Goal: Task Accomplishment & Management: Manage account settings

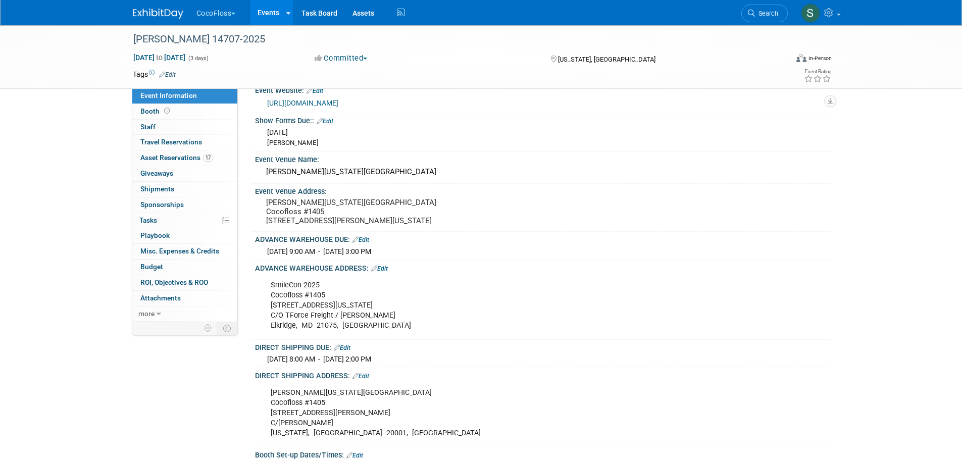
click at [183, 155] on span "Asset Reservations 17" at bounding box center [176, 157] width 73 height 8
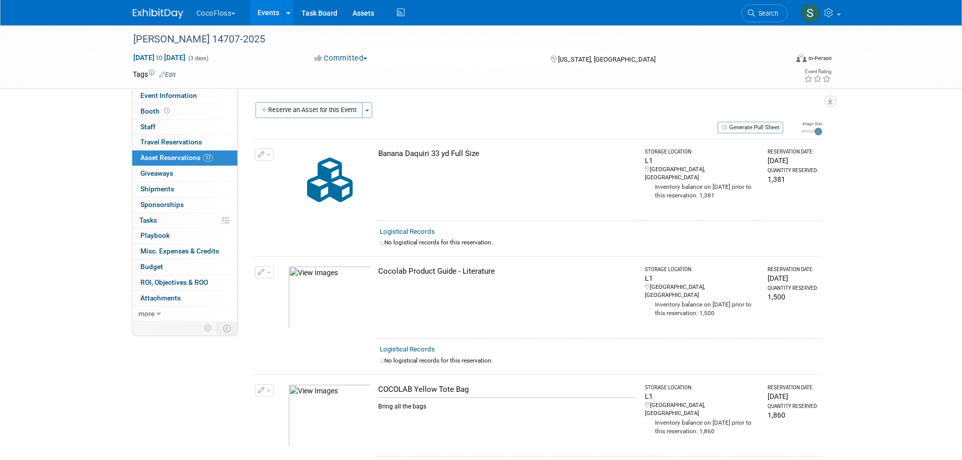
click at [340, 113] on button "Reserve an Asset for this Event" at bounding box center [308, 110] width 107 height 16
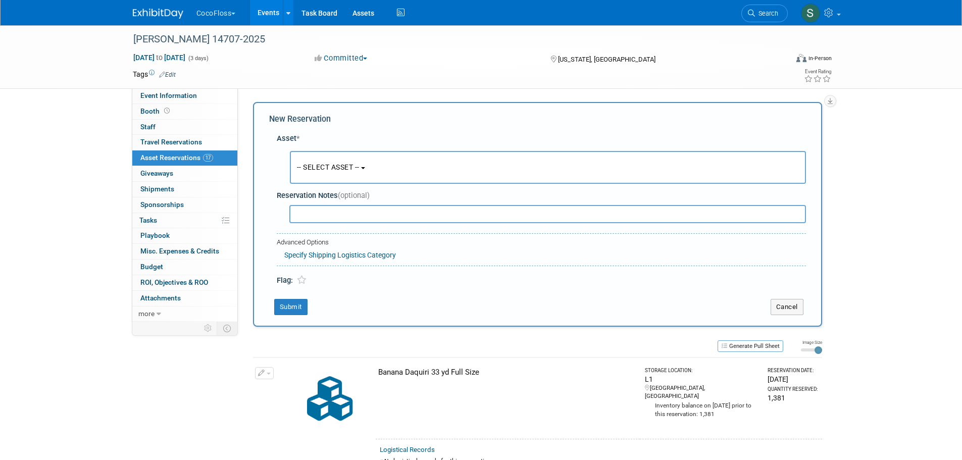
scroll to position [10, 0]
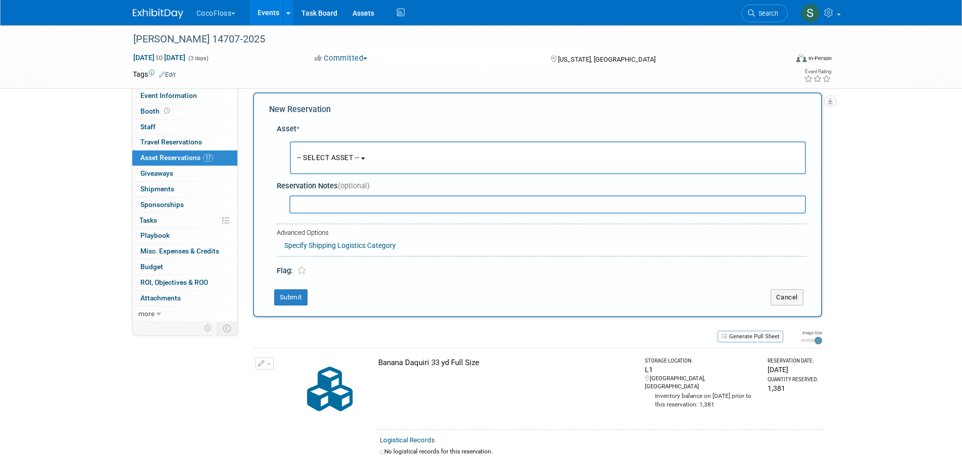
click at [345, 149] on button "-- SELECT ASSET --" at bounding box center [548, 157] width 516 height 33
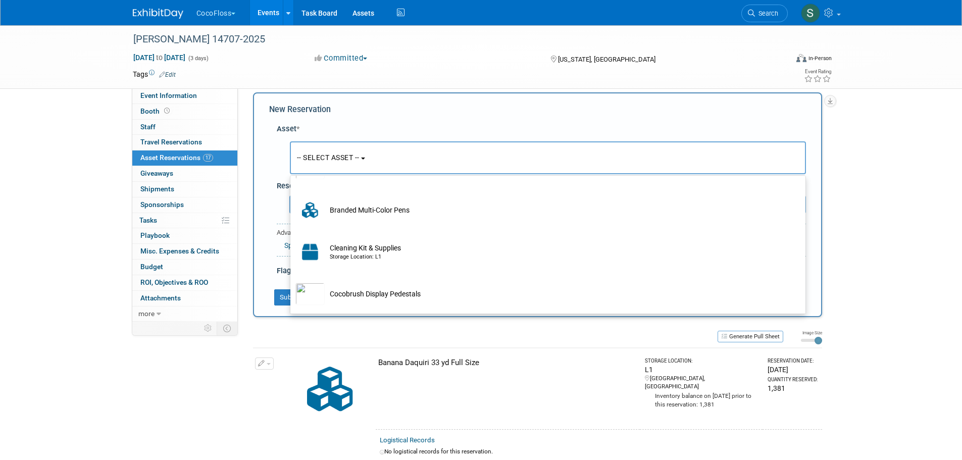
scroll to position [337, 0]
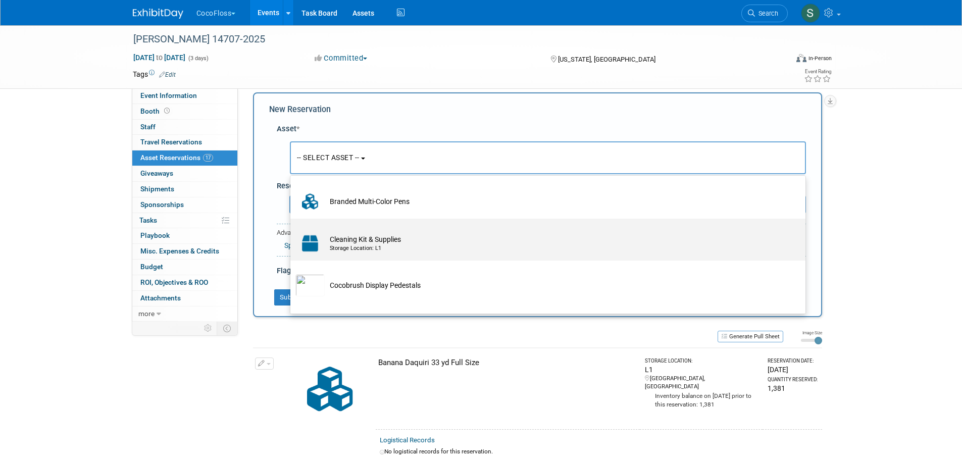
click at [421, 242] on td "Cleaning Kit & Supplies Storage Location: L1" at bounding box center [555, 243] width 460 height 22
click at [292, 231] on input "Cleaning Kit & Supplies Storage Location: L1" at bounding box center [288, 227] width 7 height 7
select select "10722381"
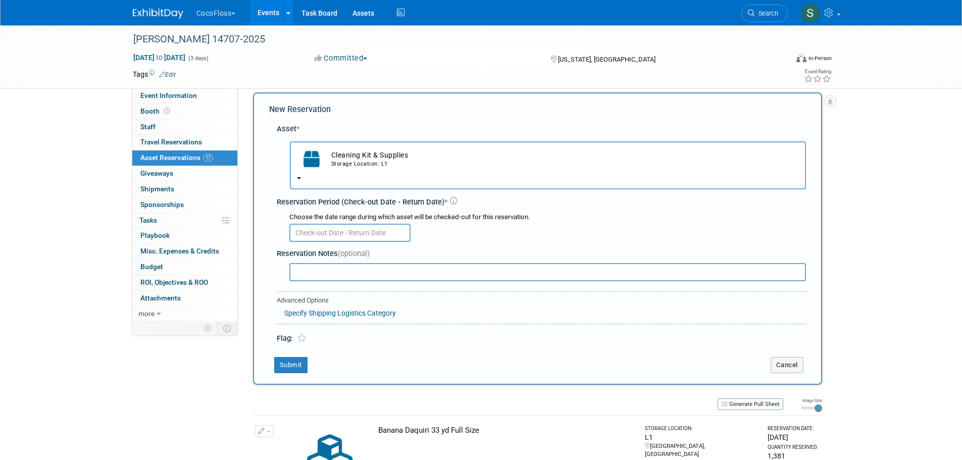
click at [347, 236] on input "text" at bounding box center [349, 233] width 121 height 18
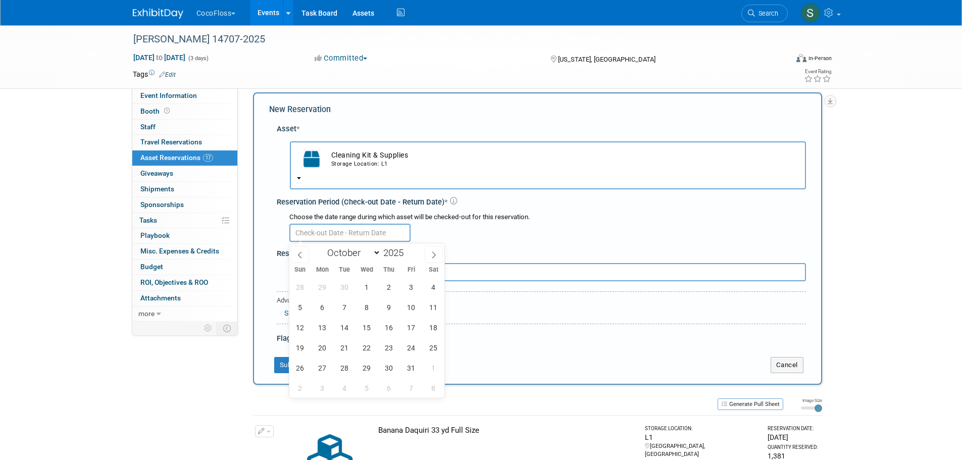
click at [303, 256] on icon at bounding box center [299, 254] width 7 height 7
select select "8"
click at [369, 304] on span "10" at bounding box center [367, 307] width 20 height 20
type input "[DATE]"
click at [369, 304] on span "10" at bounding box center [367, 307] width 20 height 20
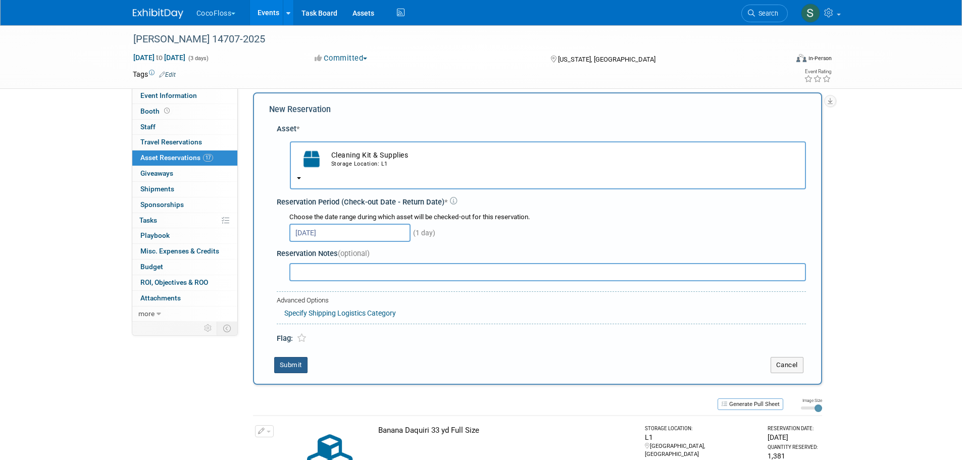
click at [292, 365] on button "Submit" at bounding box center [290, 365] width 33 height 16
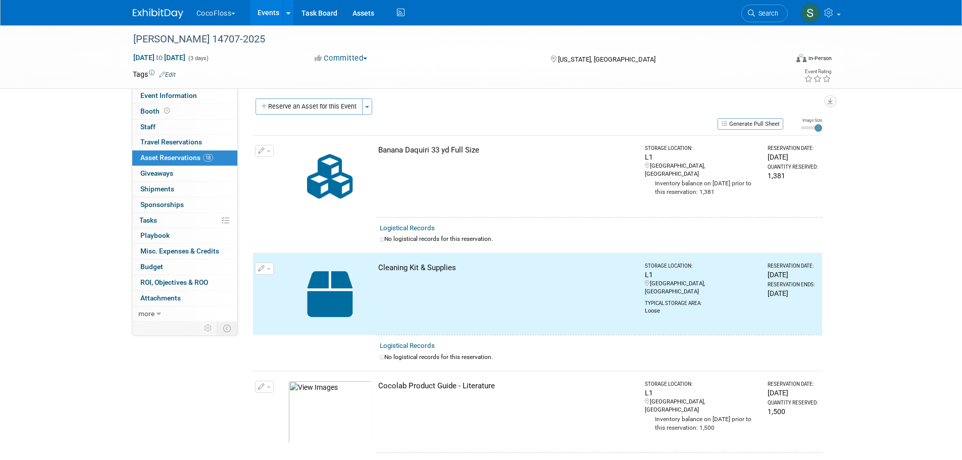
scroll to position [0, 0]
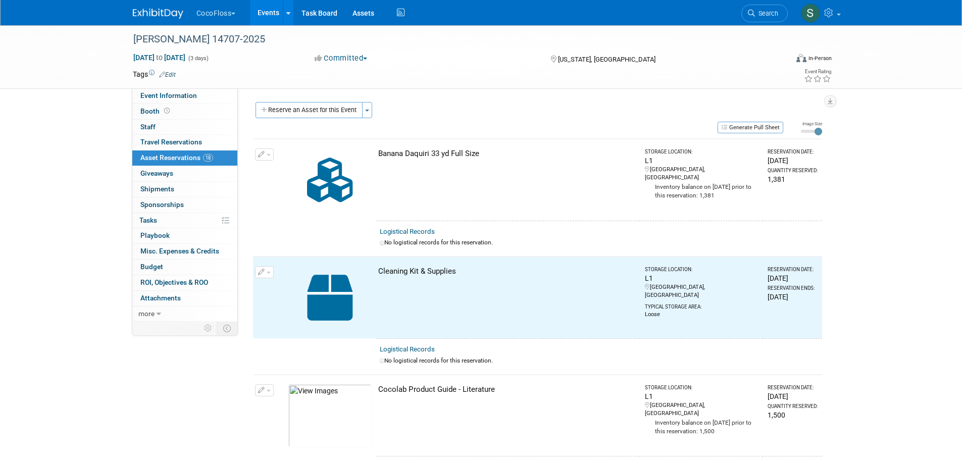
click at [325, 106] on button "Reserve an Asset for this Event" at bounding box center [308, 110] width 107 height 16
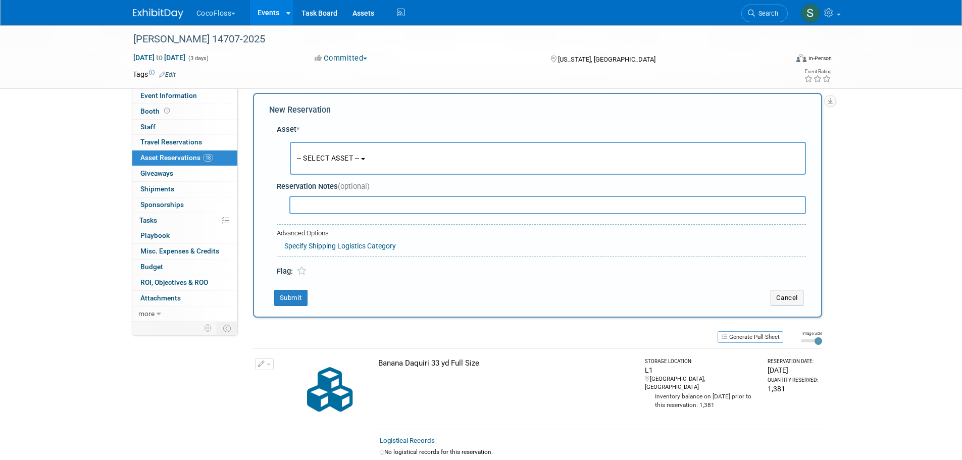
scroll to position [10, 0]
click at [333, 147] on button "-- SELECT ASSET --" at bounding box center [548, 157] width 516 height 33
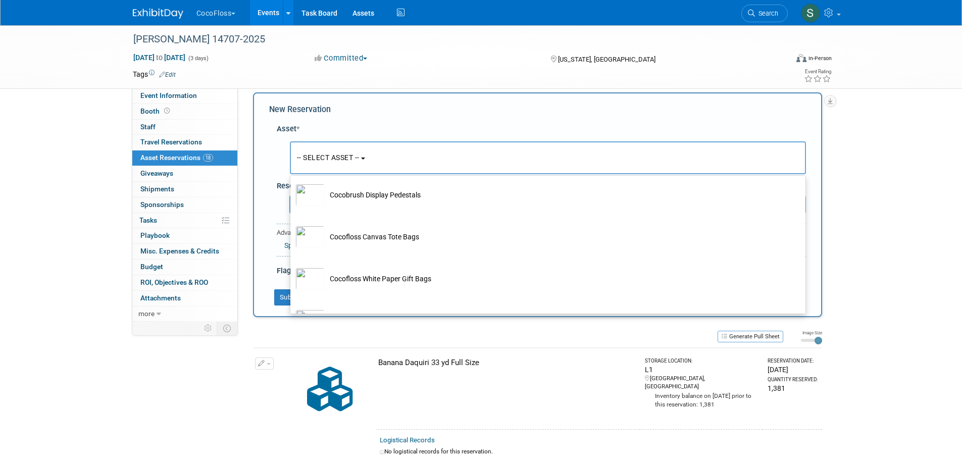
scroll to position [438, 0]
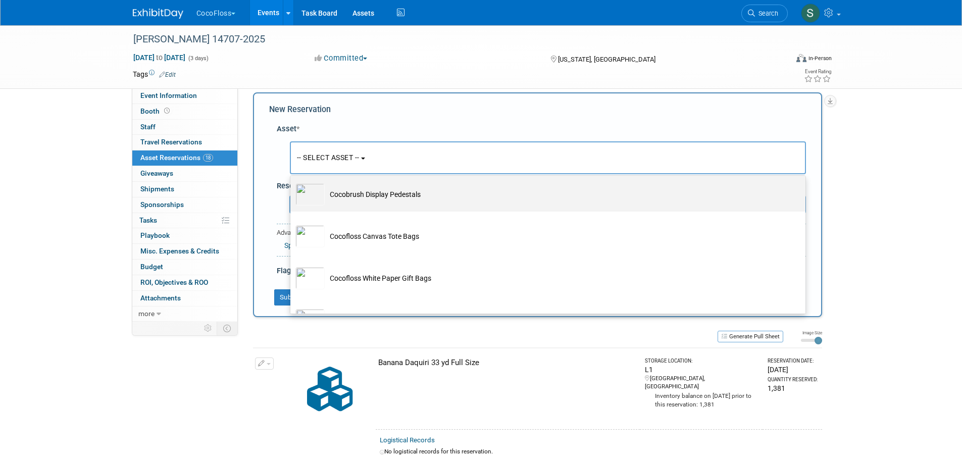
click at [447, 204] on td "Cocobrush Display Pedestals" at bounding box center [555, 194] width 460 height 22
click at [292, 182] on input "Cocobrush Display Pedestals" at bounding box center [288, 178] width 7 height 7
select select "10722373"
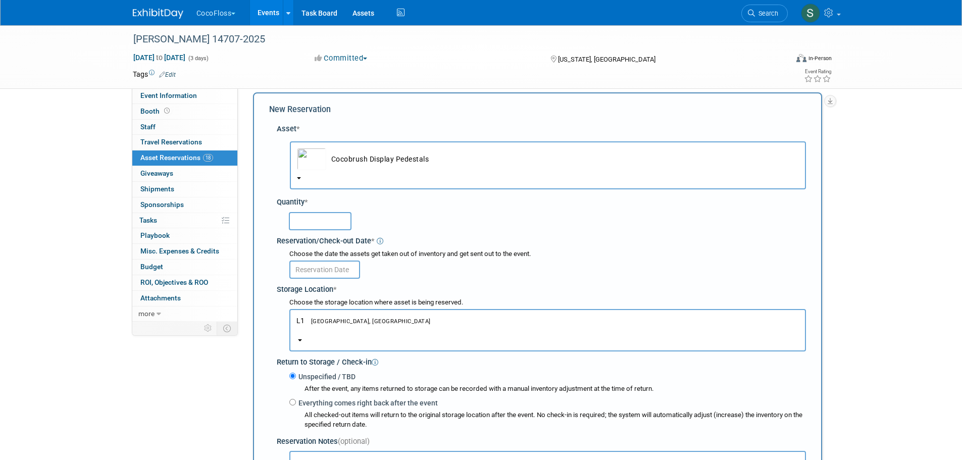
click at [447, 204] on div "Quantity *" at bounding box center [541, 202] width 529 height 11
click at [332, 227] on input "text" at bounding box center [320, 221] width 63 height 18
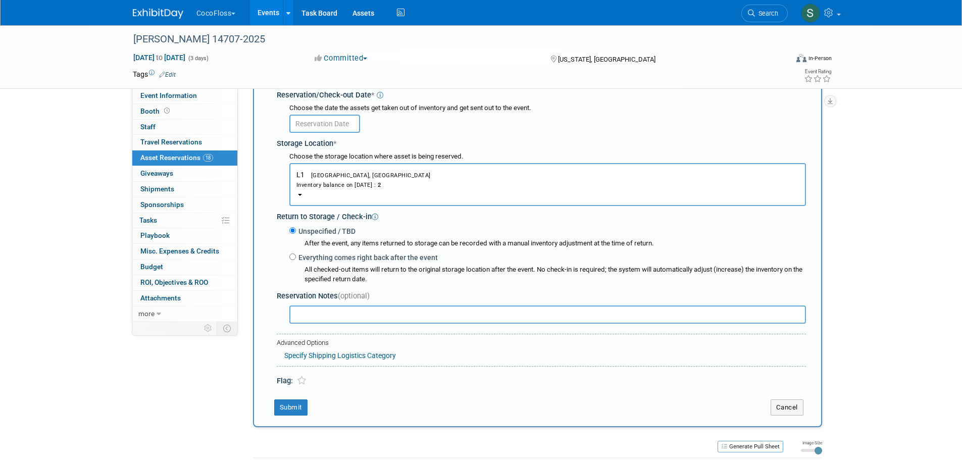
scroll to position [161, 0]
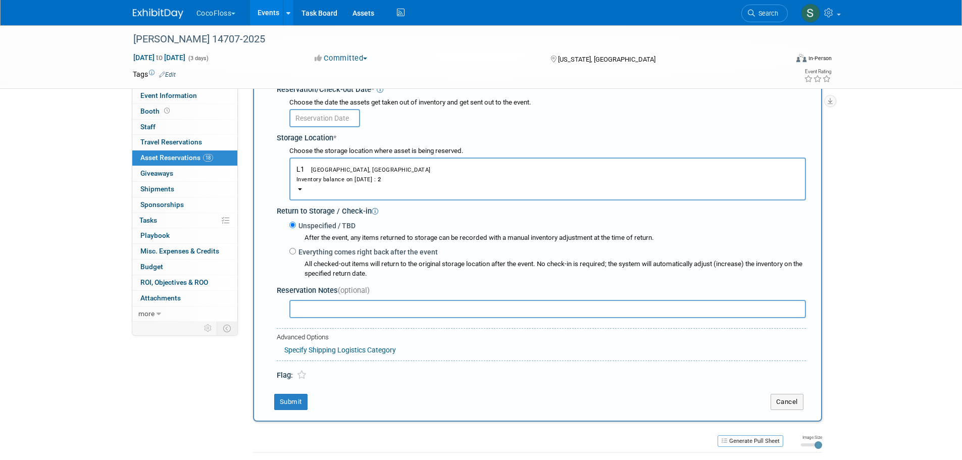
type input "2"
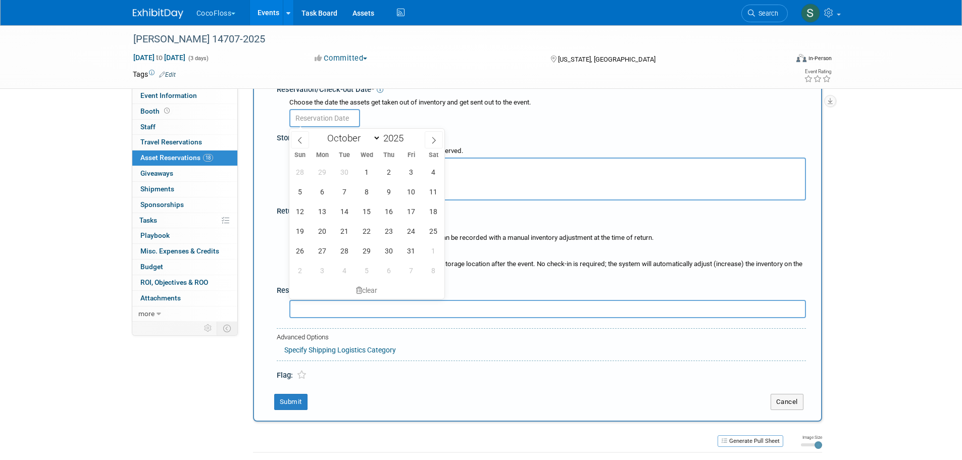
click at [329, 119] on input "text" at bounding box center [324, 118] width 71 height 18
click at [299, 145] on span at bounding box center [300, 139] width 18 height 17
select select "8"
click at [370, 192] on span "10" at bounding box center [367, 192] width 20 height 20
type input "[DATE]"
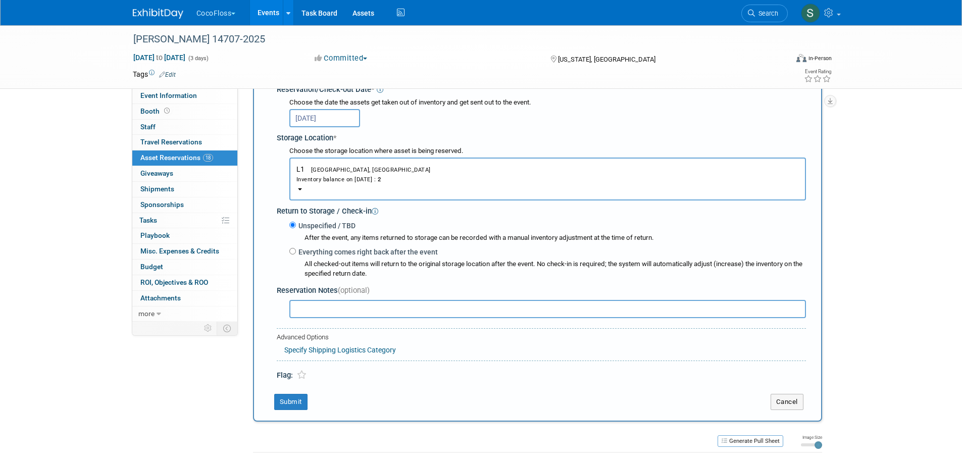
click at [370, 192] on button "L1 Gettysburg, [GEOGRAPHIC_DATA] Inventory balance on [DATE] : 2" at bounding box center [547, 179] width 516 height 43
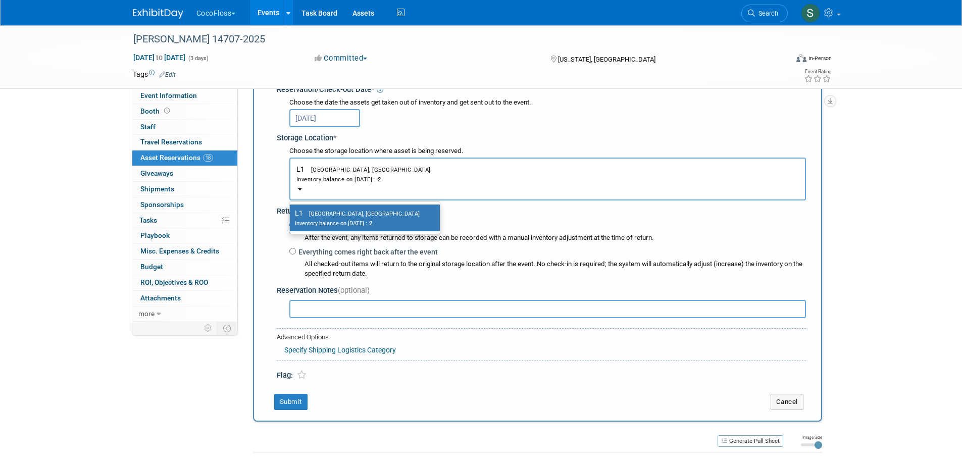
click at [414, 375] on div "Flag:" at bounding box center [541, 371] width 529 height 20
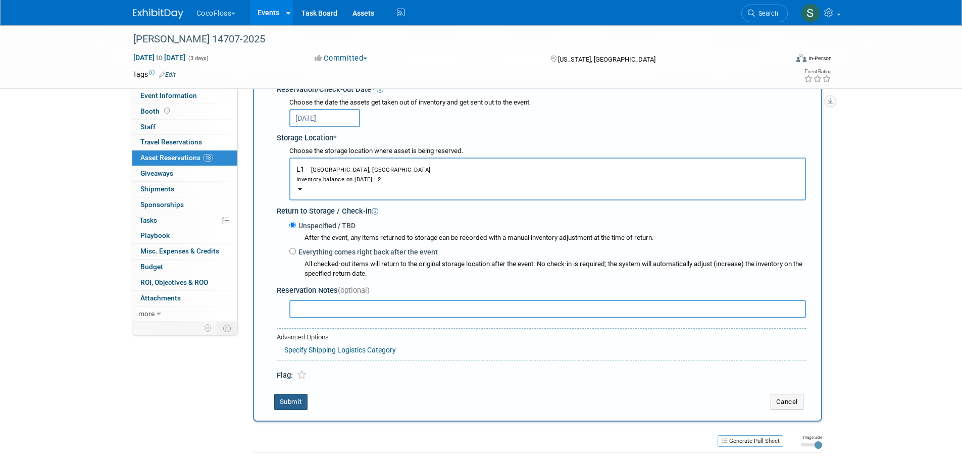
click at [285, 401] on button "Submit" at bounding box center [290, 402] width 33 height 16
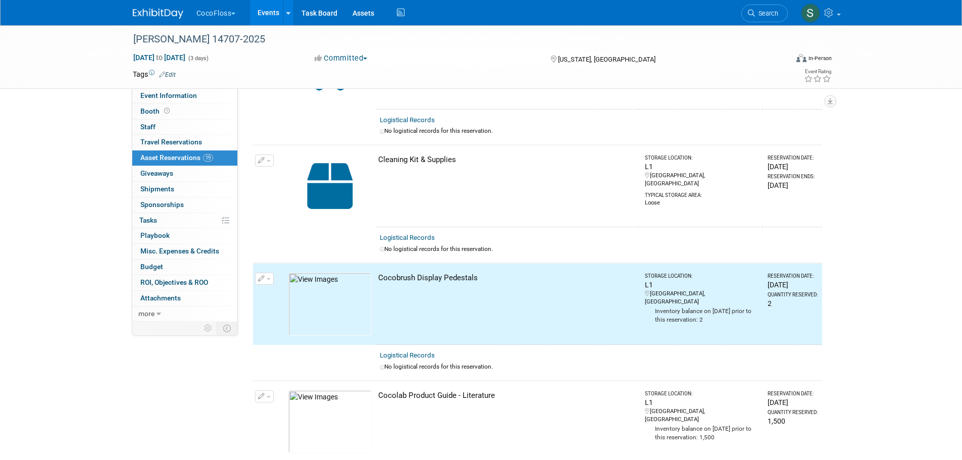
scroll to position [0, 0]
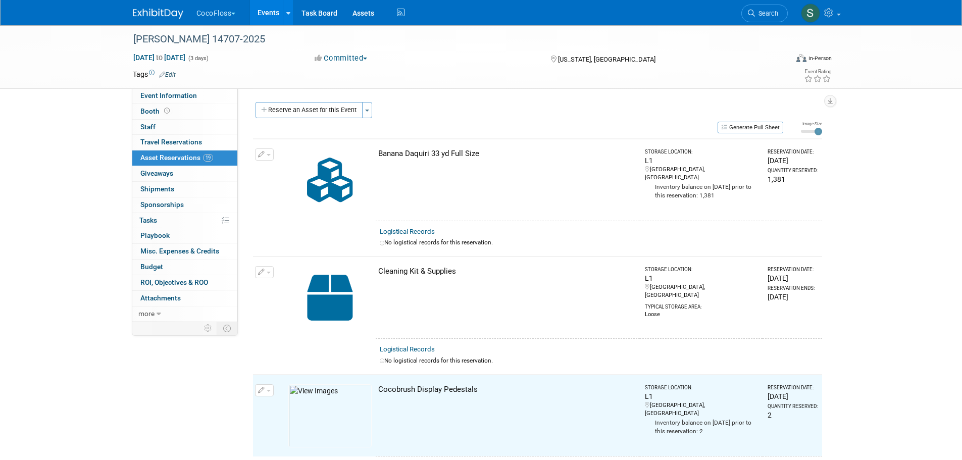
click at [325, 107] on button "Reserve an Asset for this Event" at bounding box center [308, 110] width 107 height 16
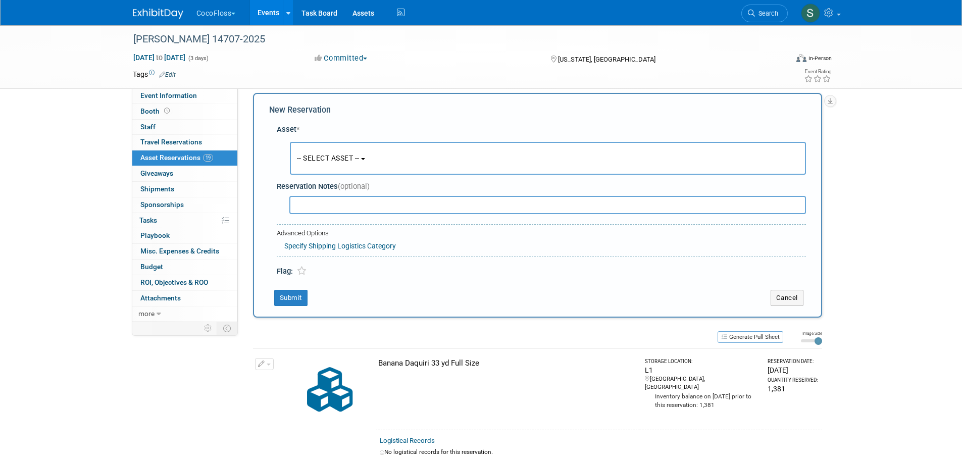
scroll to position [10, 0]
click at [331, 160] on span "-- SELECT ASSET --" at bounding box center [328, 157] width 63 height 8
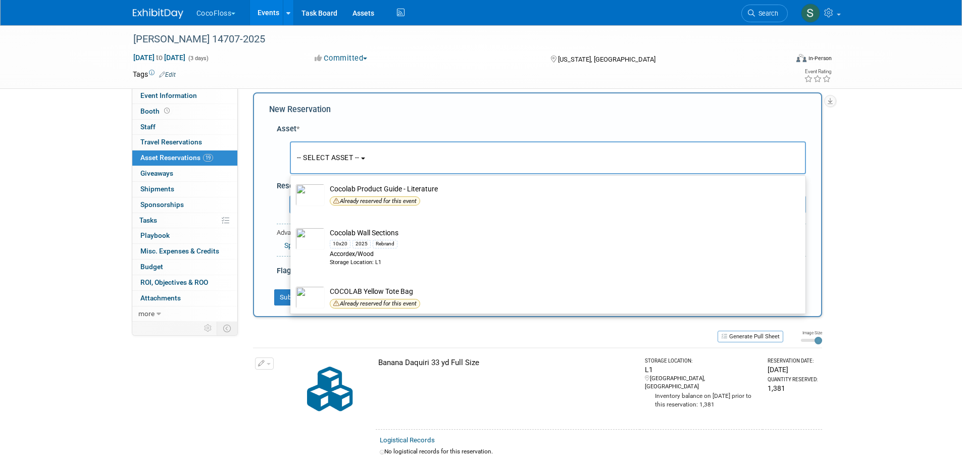
scroll to position [622, 0]
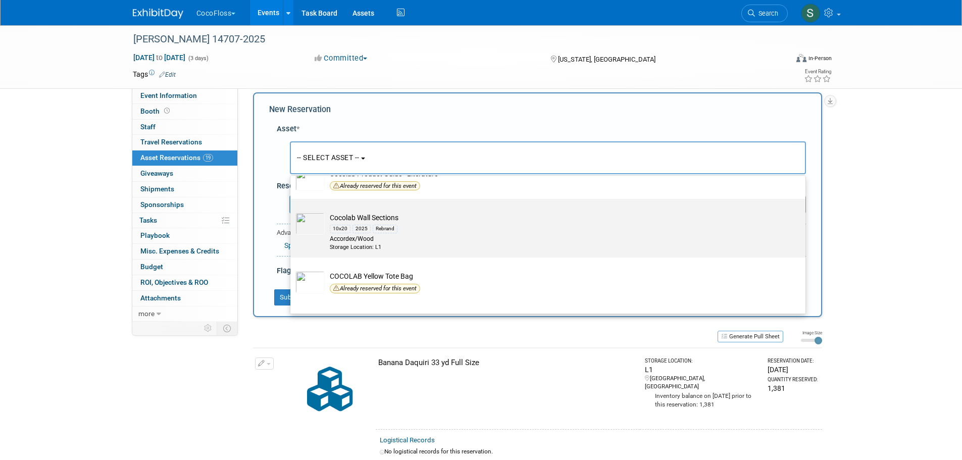
click at [451, 230] on div "10x20 2025 Rebrand" at bounding box center [557, 229] width 455 height 12
click at [292, 211] on input "Cocolab Wall Sections 10x20 2025 Rebrand Accordex/Wood Storage Location: L1" at bounding box center [288, 207] width 7 height 7
select select "10727618"
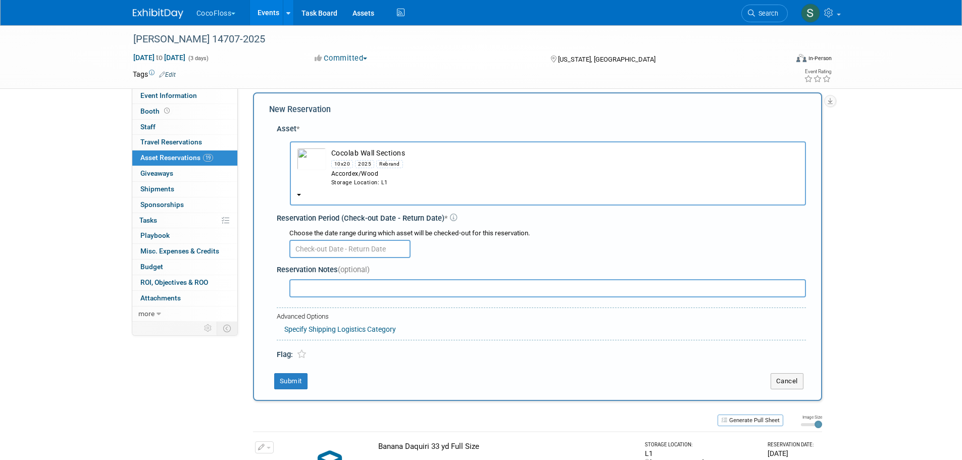
click at [354, 249] on input "text" at bounding box center [349, 249] width 121 height 18
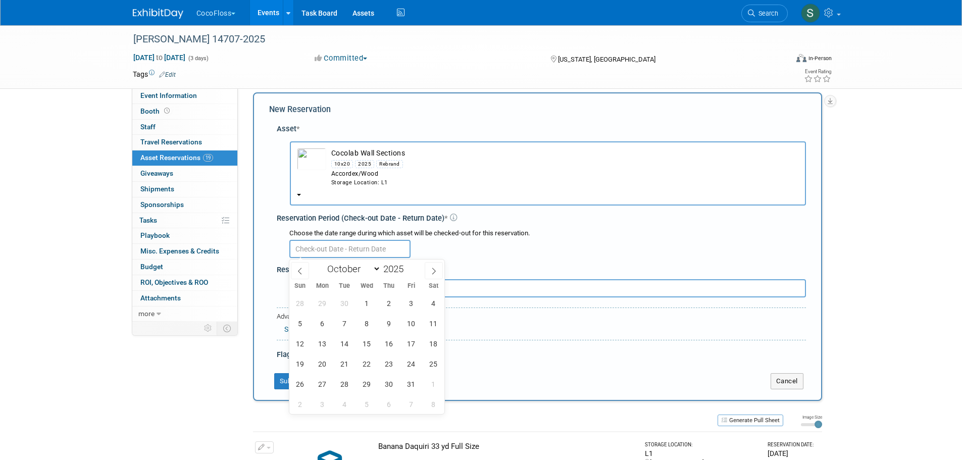
click at [300, 269] on icon at bounding box center [299, 271] width 7 height 7
select select "8"
click at [370, 322] on span "10" at bounding box center [367, 323] width 20 height 20
type input "[DATE]"
click at [370, 322] on span "10" at bounding box center [367, 323] width 20 height 20
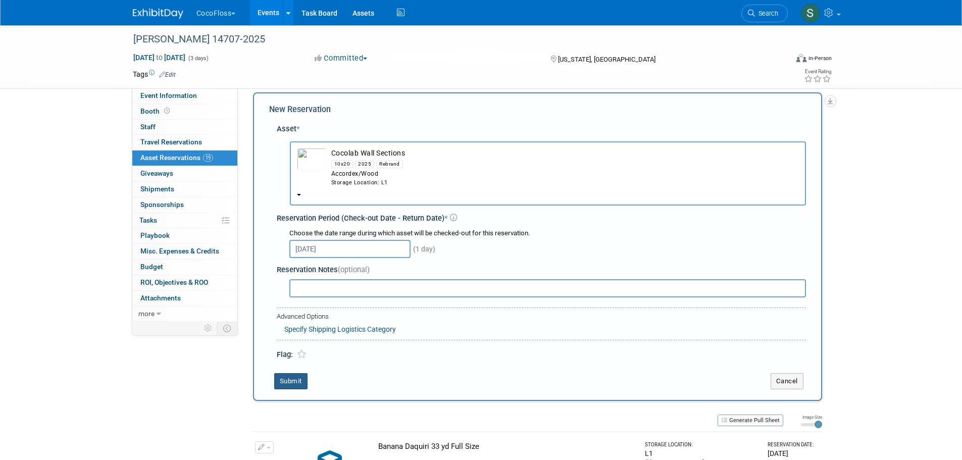
click at [297, 382] on button "Submit" at bounding box center [290, 381] width 33 height 16
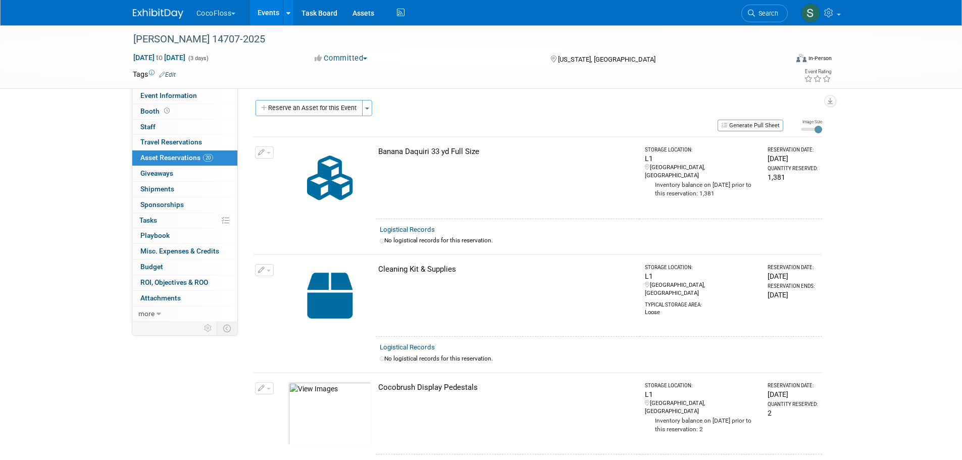
scroll to position [0, 0]
click at [309, 118] on div "Reserve an Asset for this Event Toggle Dropdown New asset reservation Copy asse…" at bounding box center [537, 111] width 569 height 19
click at [309, 114] on button "Reserve an Asset for this Event" at bounding box center [308, 110] width 107 height 16
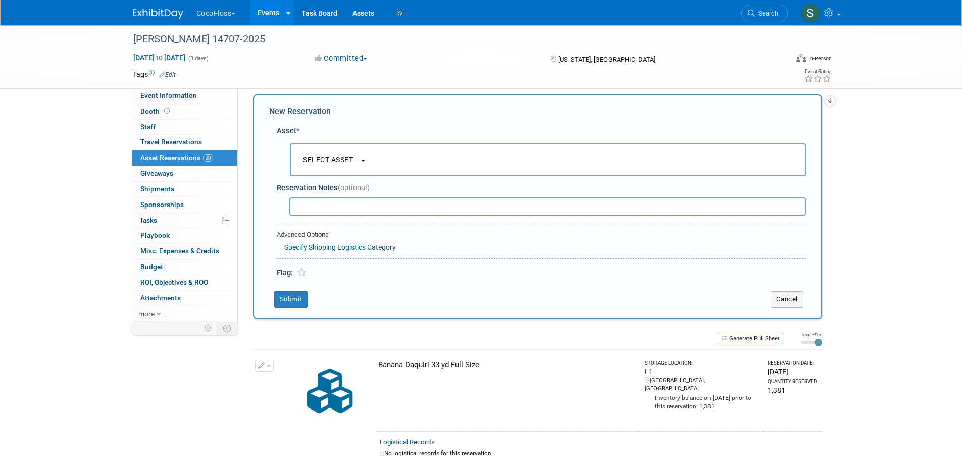
scroll to position [10, 0]
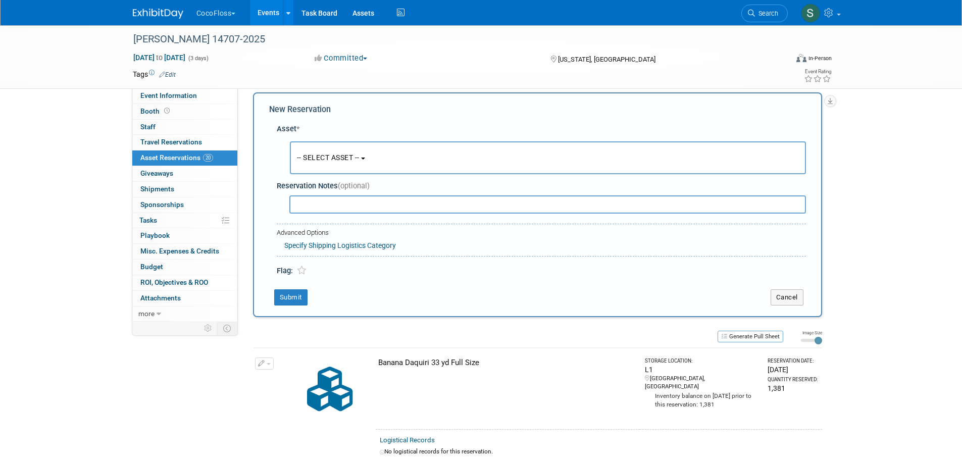
click at [343, 162] on button "-- SELECT ASSET --" at bounding box center [548, 157] width 516 height 33
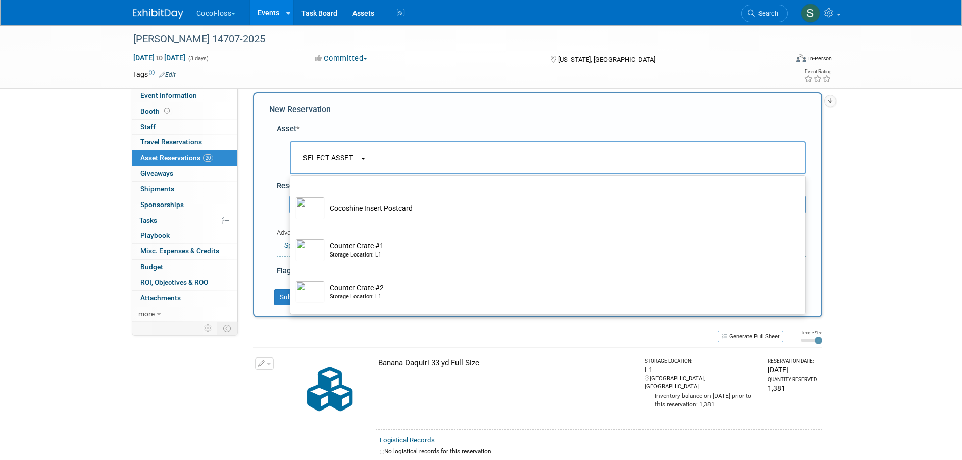
scroll to position [943, 0]
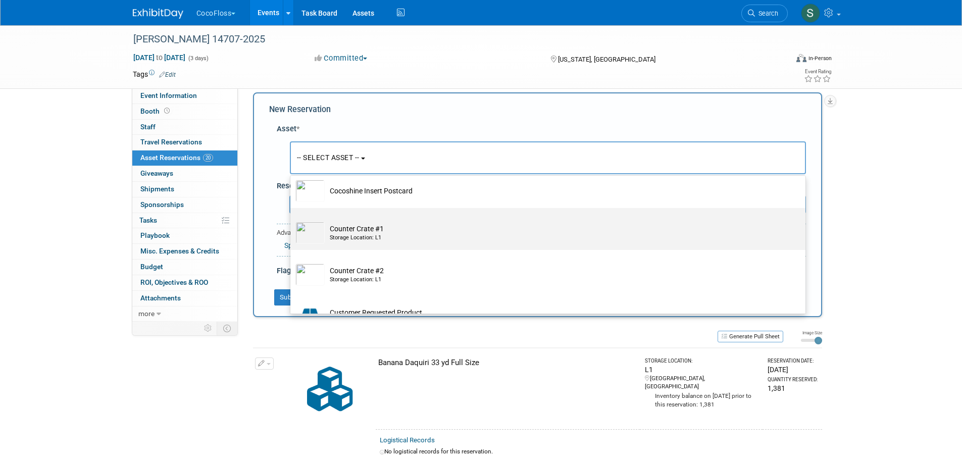
click at [549, 243] on td "Counter Crate #1 Storage Location: L1" at bounding box center [555, 233] width 460 height 22
click at [292, 220] on input "Counter Crate #1 Storage Location: L1" at bounding box center [288, 217] width 7 height 7
select select "10727619"
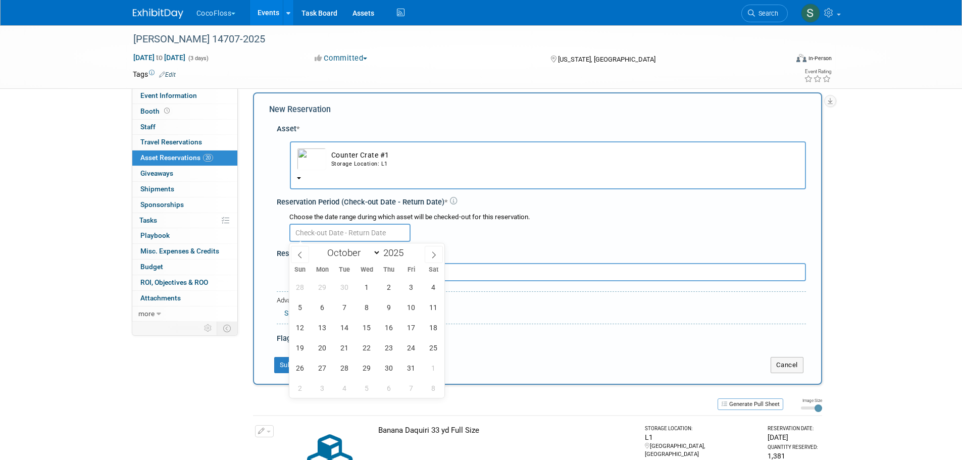
click at [389, 233] on input "text" at bounding box center [349, 233] width 121 height 18
click at [291, 250] on span at bounding box center [300, 254] width 18 height 17
select select "8"
click at [373, 305] on span "10" at bounding box center [367, 307] width 20 height 20
type input "[DATE]"
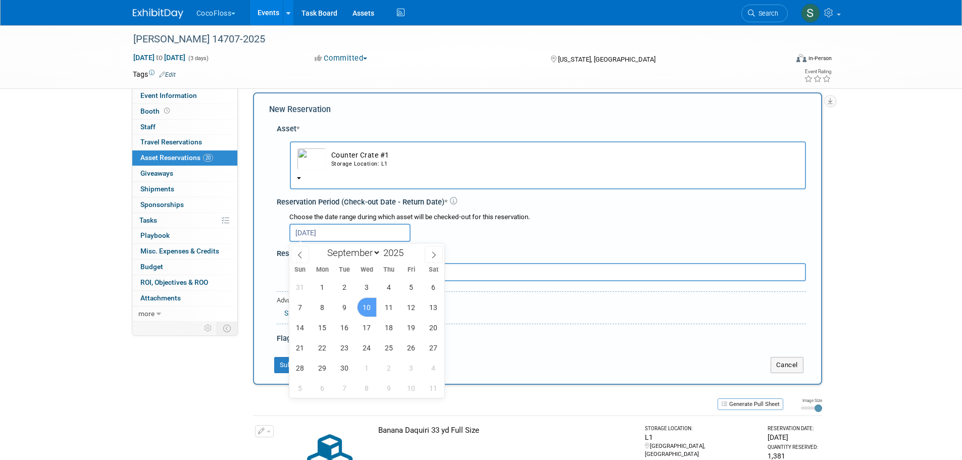
click at [373, 305] on span "10" at bounding box center [367, 307] width 20 height 20
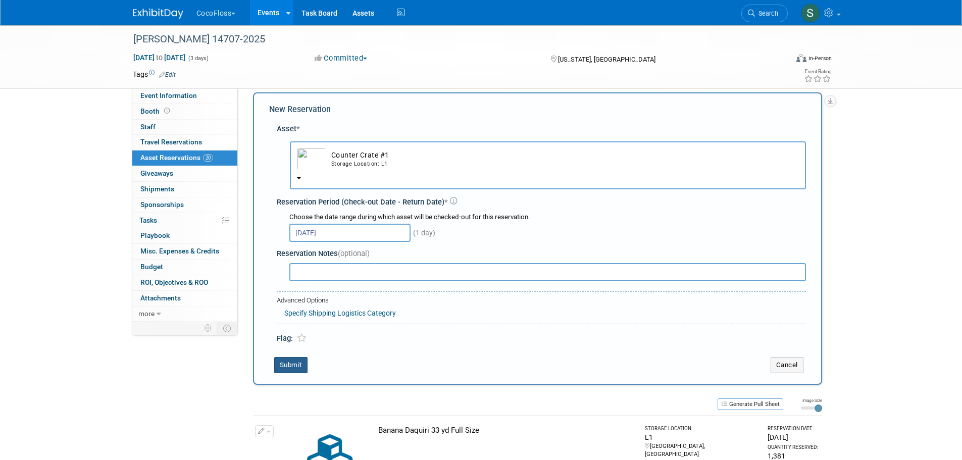
click at [290, 359] on button "Submit" at bounding box center [290, 365] width 33 height 16
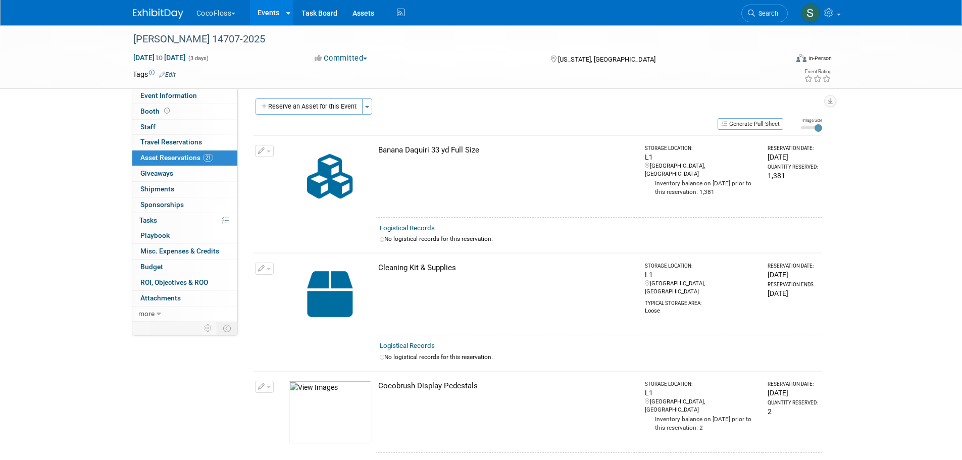
scroll to position [0, 0]
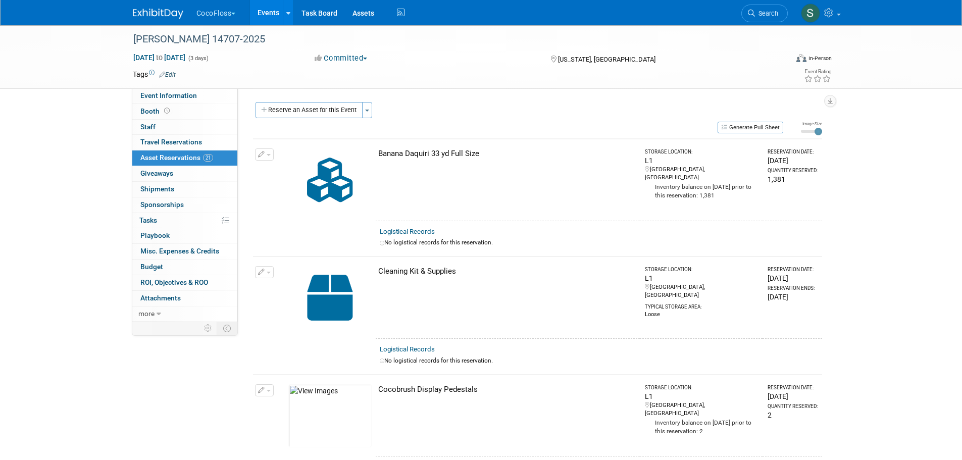
click at [351, 111] on button "Reserve an Asset for this Event" at bounding box center [308, 110] width 107 height 16
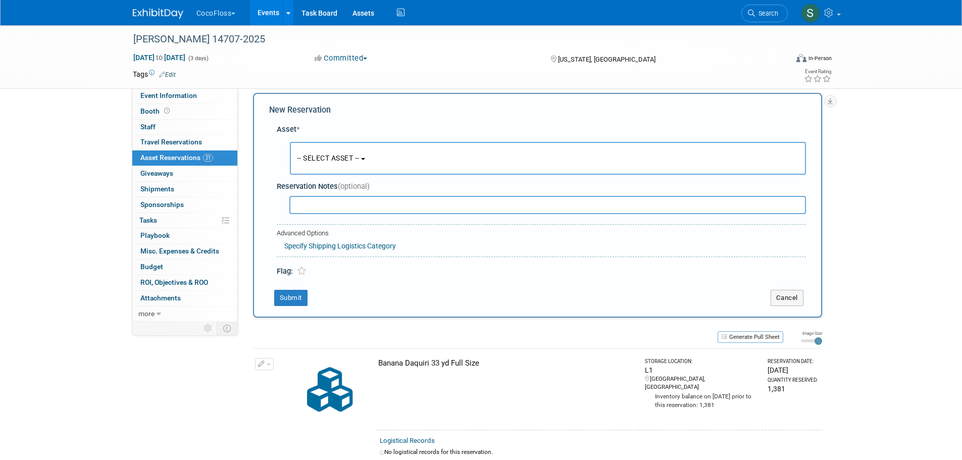
scroll to position [10, 0]
click at [339, 163] on button "-- SELECT ASSET --" at bounding box center [548, 157] width 516 height 33
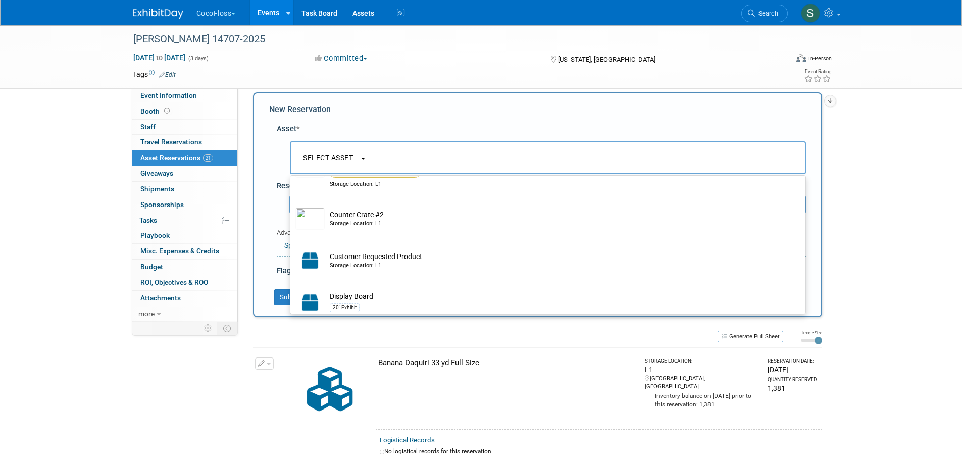
scroll to position [1026, 0]
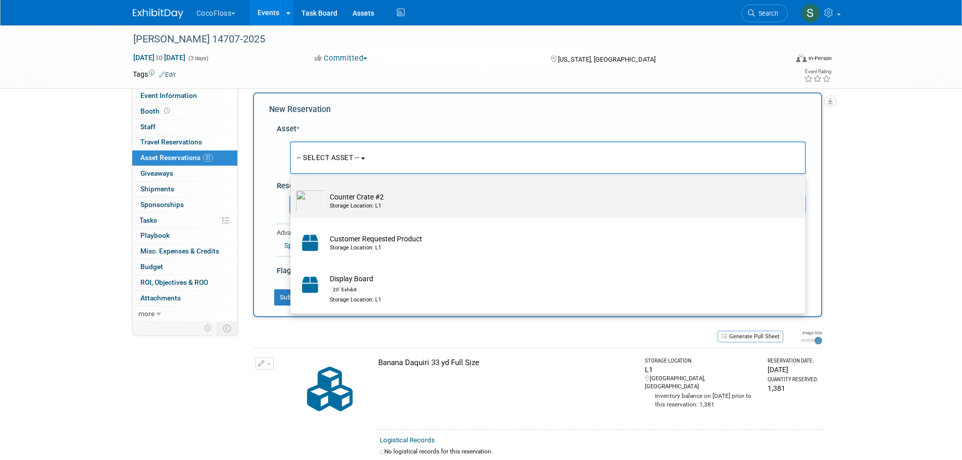
click at [417, 212] on td "Counter Crate #2 Storage Location: L1" at bounding box center [555, 201] width 460 height 22
click at [292, 188] on input "Counter Crate #2 Storage Location: L1" at bounding box center [288, 185] width 7 height 7
select select "10727620"
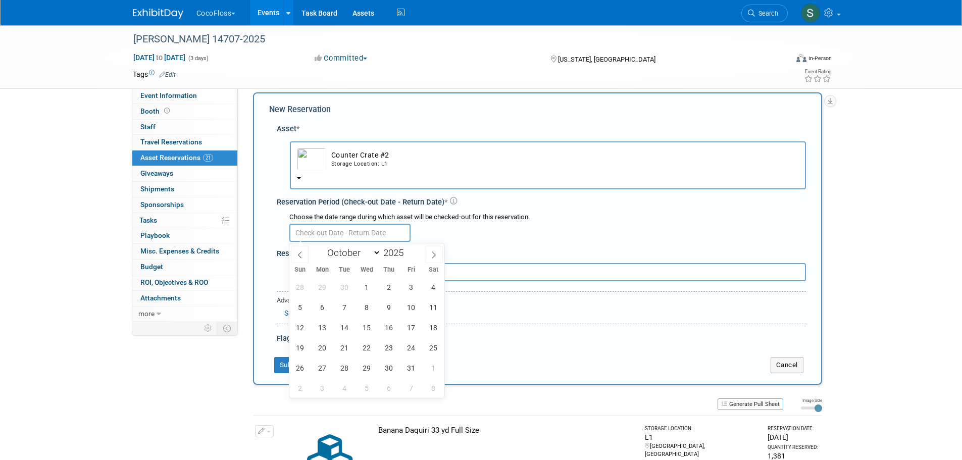
click at [361, 235] on input "text" at bounding box center [349, 233] width 121 height 18
click at [297, 253] on icon at bounding box center [299, 254] width 7 height 7
select select "8"
click at [364, 306] on span "10" at bounding box center [367, 307] width 20 height 20
type input "[DATE]"
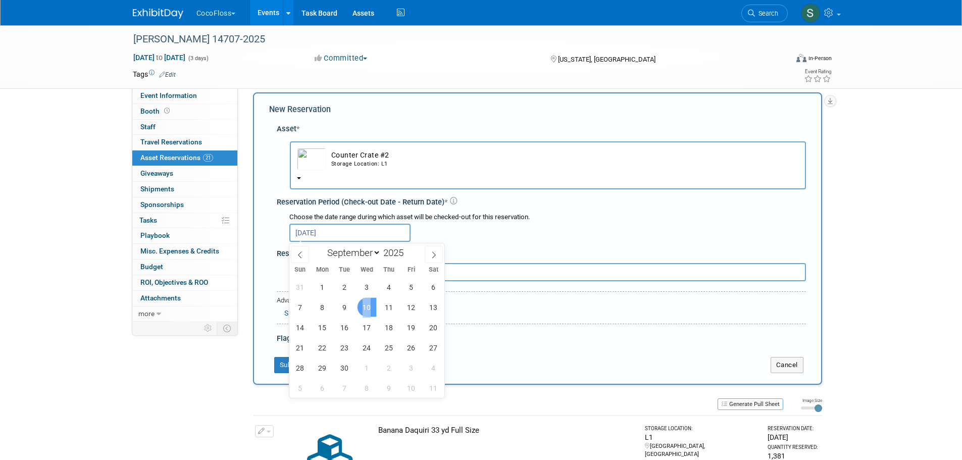
click at [364, 306] on span "10" at bounding box center [367, 307] width 20 height 20
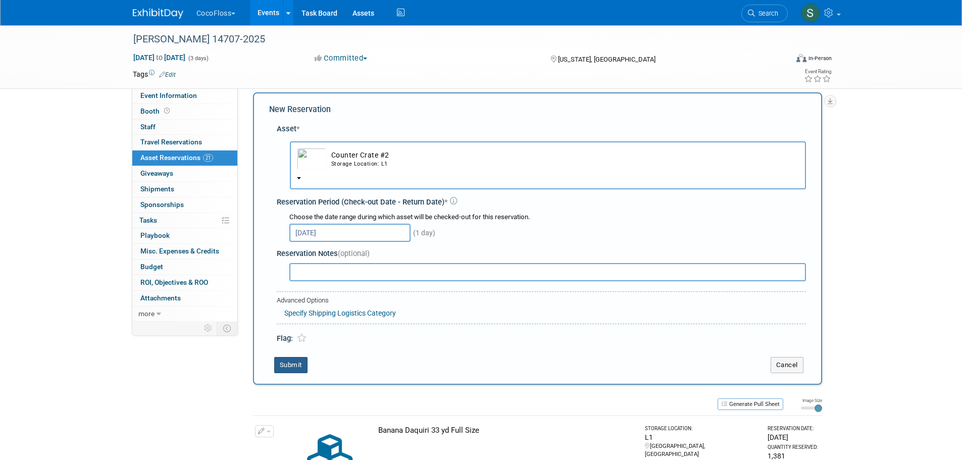
click at [297, 364] on button "Submit" at bounding box center [290, 365] width 33 height 16
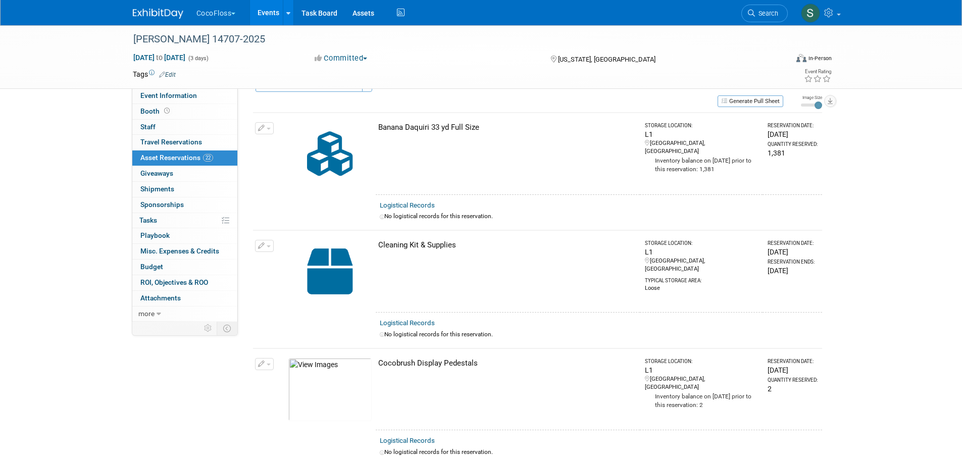
scroll to position [0, 0]
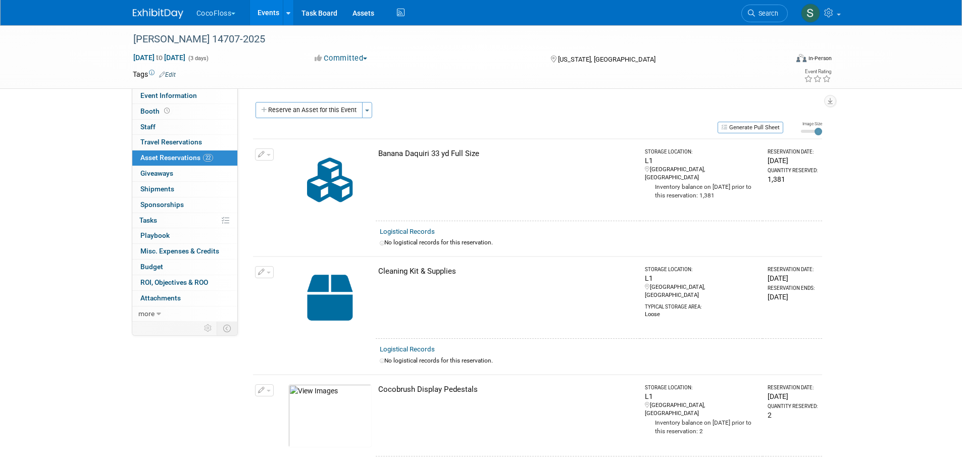
click at [346, 109] on button "Reserve an Asset for this Event" at bounding box center [308, 110] width 107 height 16
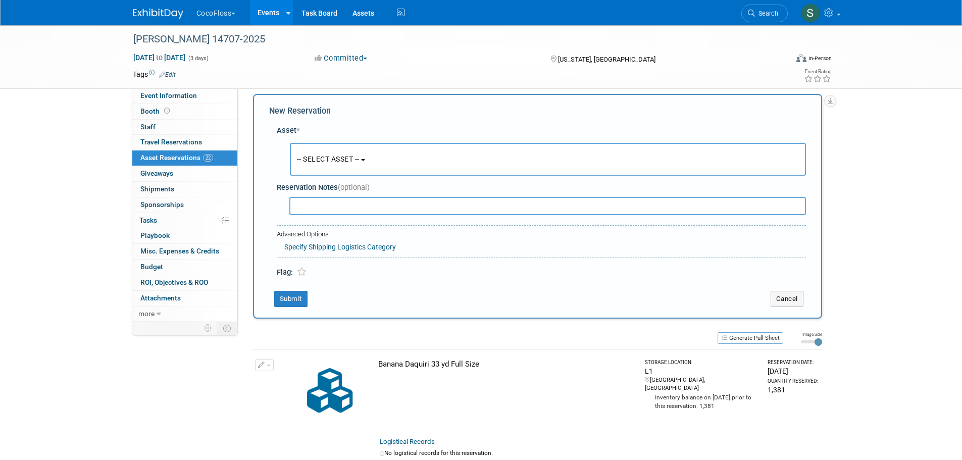
scroll to position [10, 0]
click at [322, 162] on button "-- SELECT ASSET --" at bounding box center [548, 157] width 516 height 33
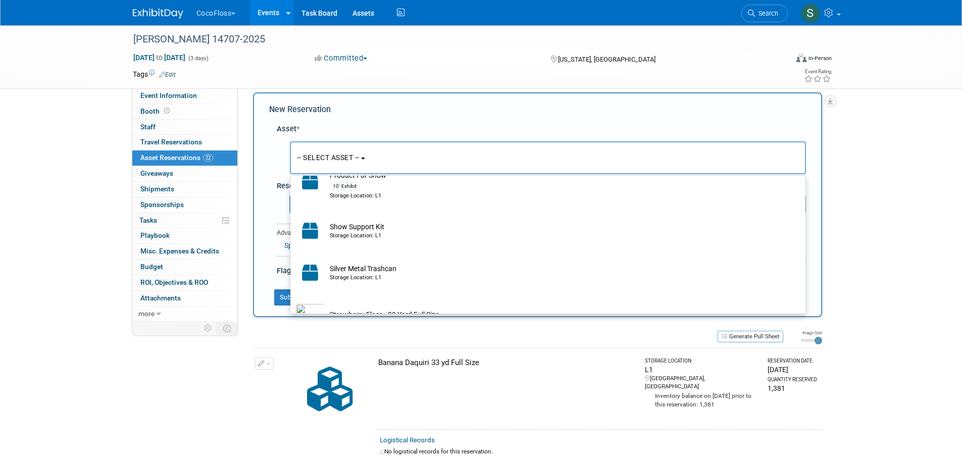
scroll to position [1985, 0]
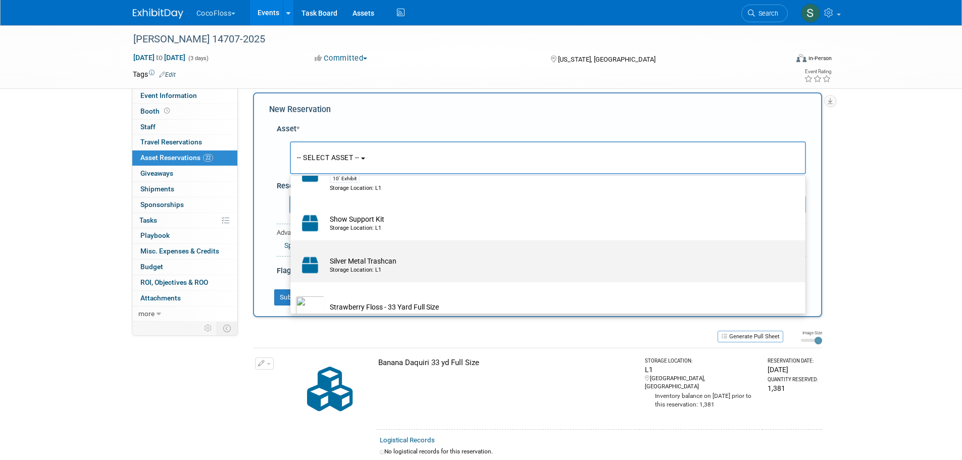
click at [379, 276] on td "Silver Metal Trashcan Storage Location: L1" at bounding box center [555, 265] width 460 height 22
click at [292, 252] on input "Silver Metal Trashcan Storage Location: L1" at bounding box center [288, 249] width 7 height 7
select select "10727753"
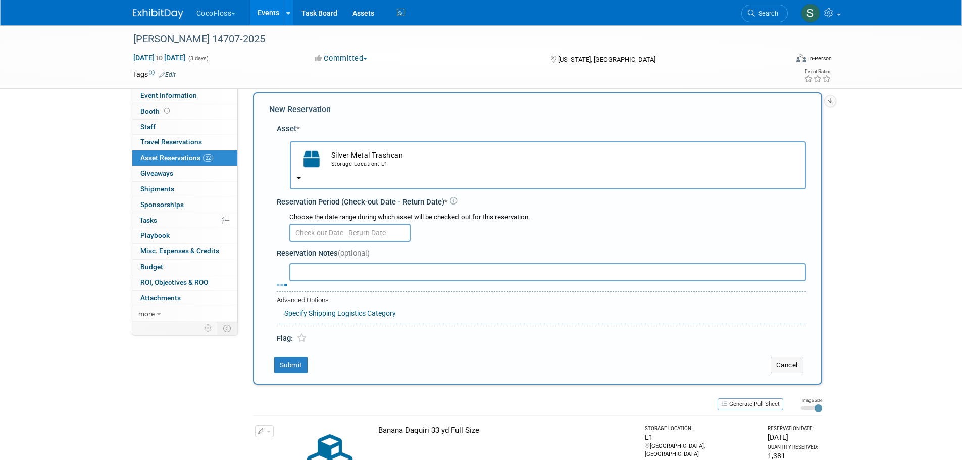
click at [356, 235] on input "text" at bounding box center [349, 233] width 121 height 18
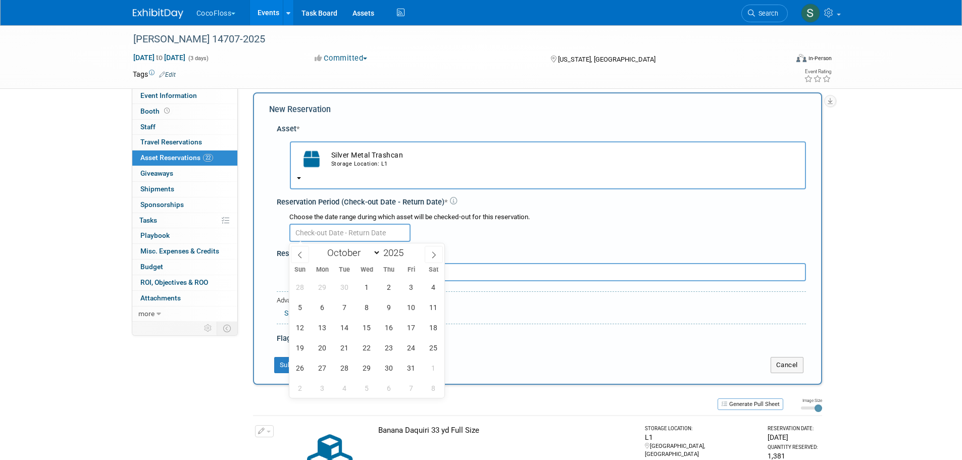
click at [302, 252] on icon at bounding box center [299, 254] width 7 height 7
select select "8"
click at [369, 309] on span "10" at bounding box center [367, 307] width 20 height 20
type input "[DATE]"
click at [369, 309] on span "10" at bounding box center [367, 307] width 20 height 20
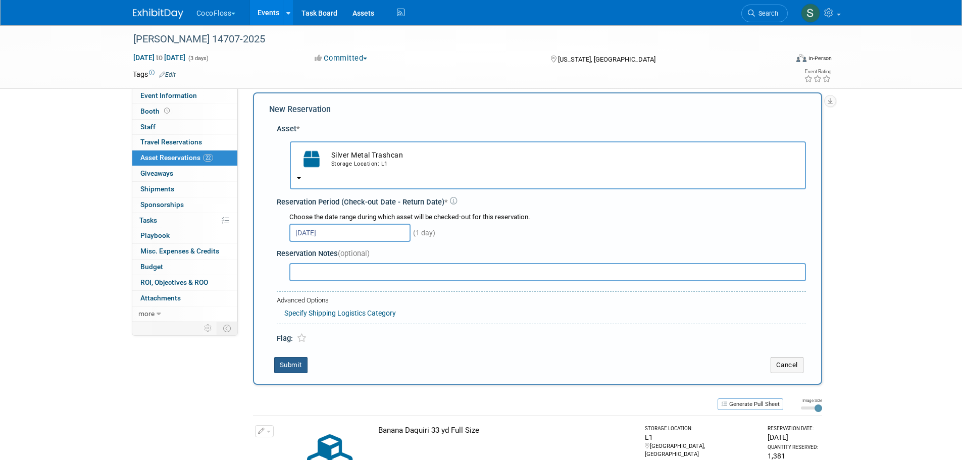
click at [287, 364] on button "Submit" at bounding box center [290, 365] width 33 height 16
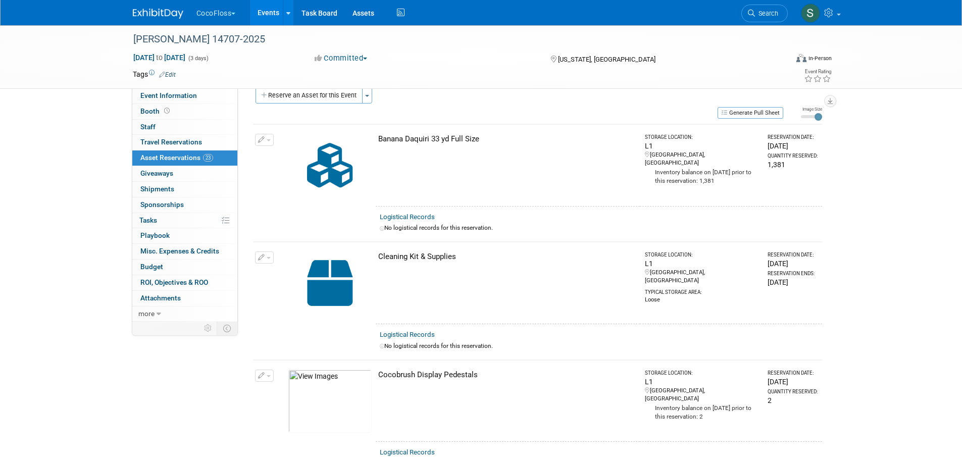
scroll to position [0, 0]
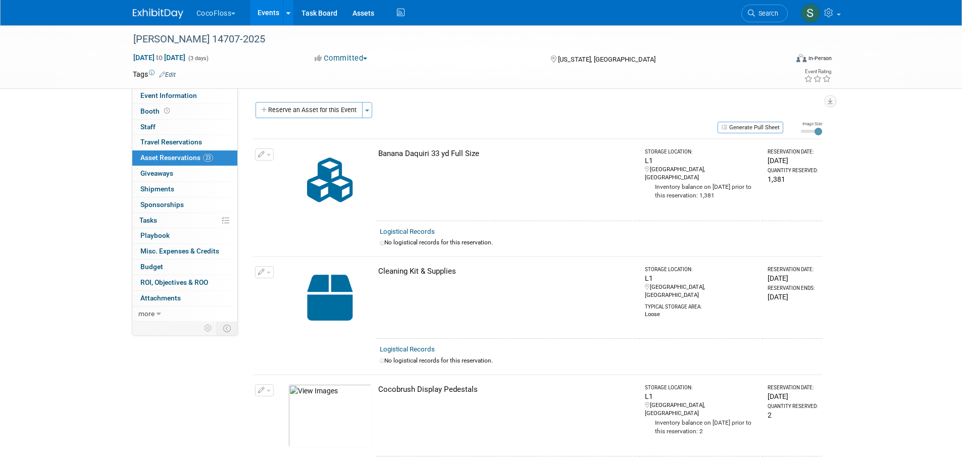
click at [325, 115] on button "Reserve an Asset for this Event" at bounding box center [308, 110] width 107 height 16
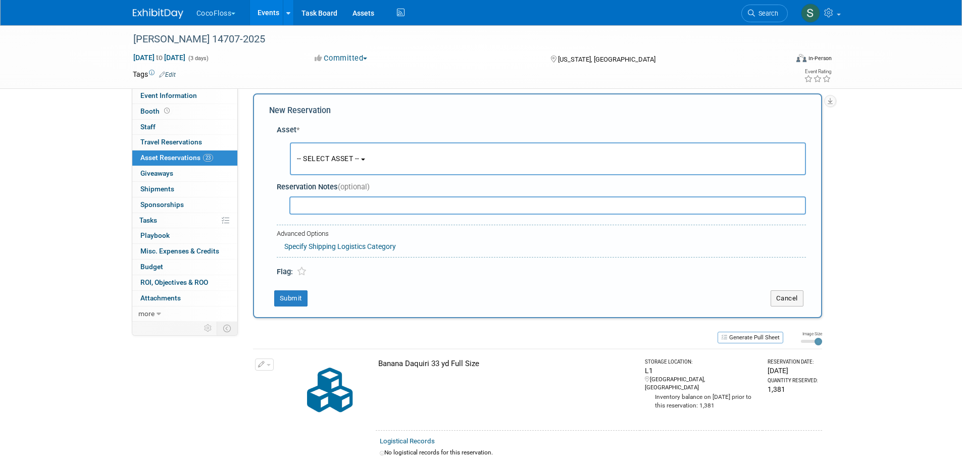
scroll to position [10, 0]
click at [334, 145] on button "-- SELECT ASSET --" at bounding box center [548, 157] width 516 height 33
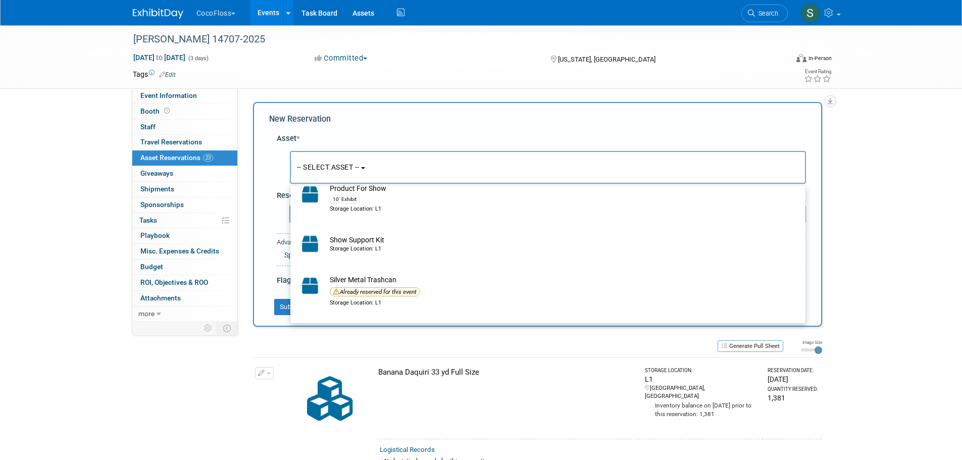
scroll to position [1962, 0]
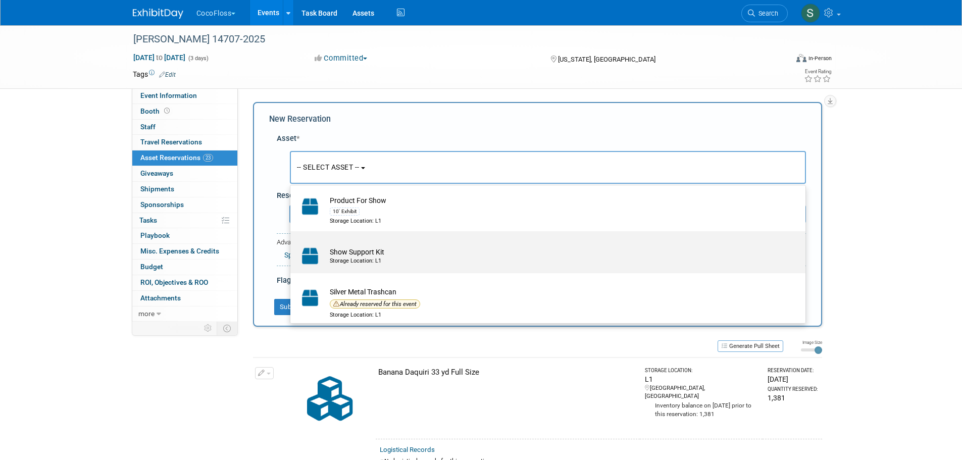
click at [409, 267] on td "Show Support Kit Storage Location: L1" at bounding box center [555, 256] width 460 height 22
click at [292, 243] on input "Show Support Kit Storage Location: L1" at bounding box center [288, 240] width 7 height 7
select select "10727754"
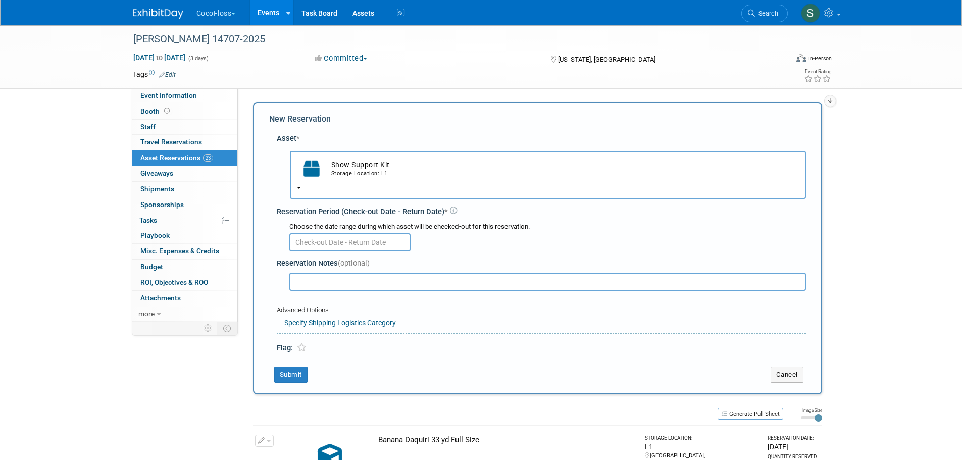
click at [383, 250] on body "CocoFloss Explore: My Workspaces 29 Go to Workspace: Accutron Axiodent BaseVac …" at bounding box center [481, 230] width 962 height 460
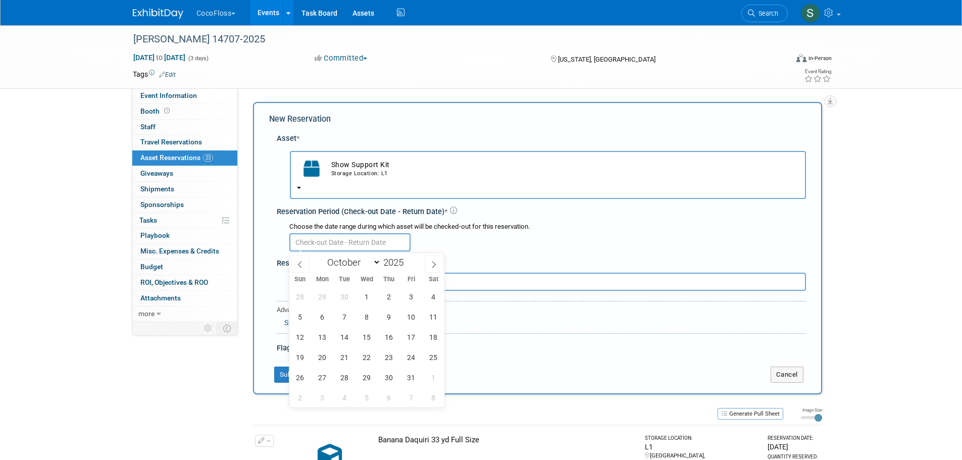
click at [300, 264] on icon at bounding box center [299, 264] width 7 height 7
select select "8"
click at [364, 310] on span "10" at bounding box center [367, 317] width 20 height 20
type input "[DATE]"
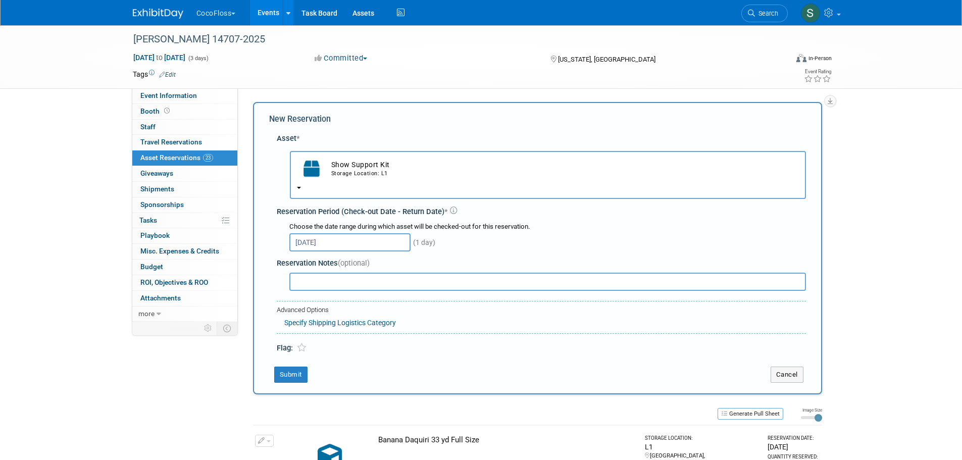
click at [355, 285] on input "text" at bounding box center [547, 282] width 516 height 18
type input "Accessories in bin such as plastic literature stands, card holders, plexi displ…"
click at [294, 380] on button "Submit" at bounding box center [290, 375] width 33 height 16
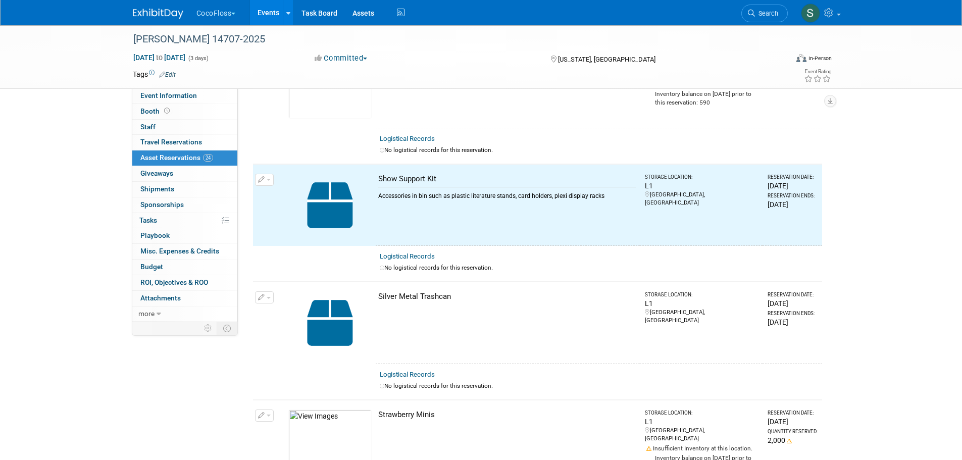
scroll to position [2326, 0]
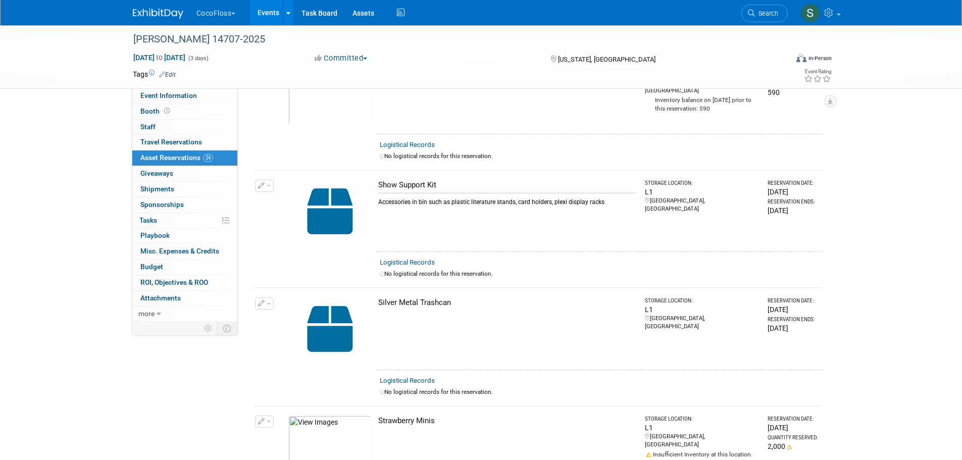
click at [156, 95] on span "Event Information" at bounding box center [168, 95] width 57 height 8
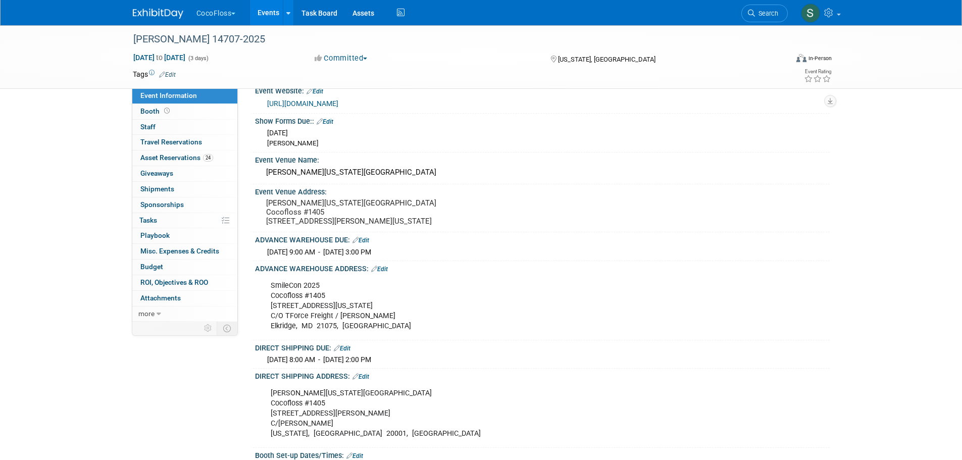
scroll to position [50, 0]
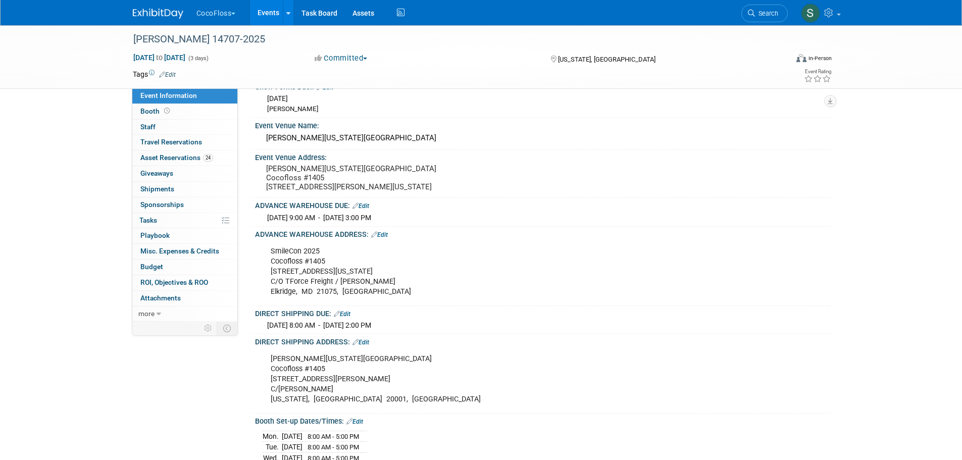
click at [271, 288] on div "SmileCon 2025 Cocofloss #[GEOGRAPHIC_DATA][STREET_ADDRESS][US_STATE]/O TForce F…" at bounding box center [491, 271] width 455 height 61
drag, startPoint x: 269, startPoint y: 267, endPoint x: 362, endPoint y: 312, distance: 103.6
click at [362, 302] on div "SmileCon 2025 Cocofloss #[GEOGRAPHIC_DATA][STREET_ADDRESS][US_STATE]/O TForce F…" at bounding box center [491, 271] width 455 height 61
copy div "SmileCon 2025 Cocofloss #[GEOGRAPHIC_DATA][STREET_ADDRESS][US_STATE]/O TForce F…"
click at [197, 152] on link "24 Asset Reservations 24" at bounding box center [184, 157] width 105 height 15
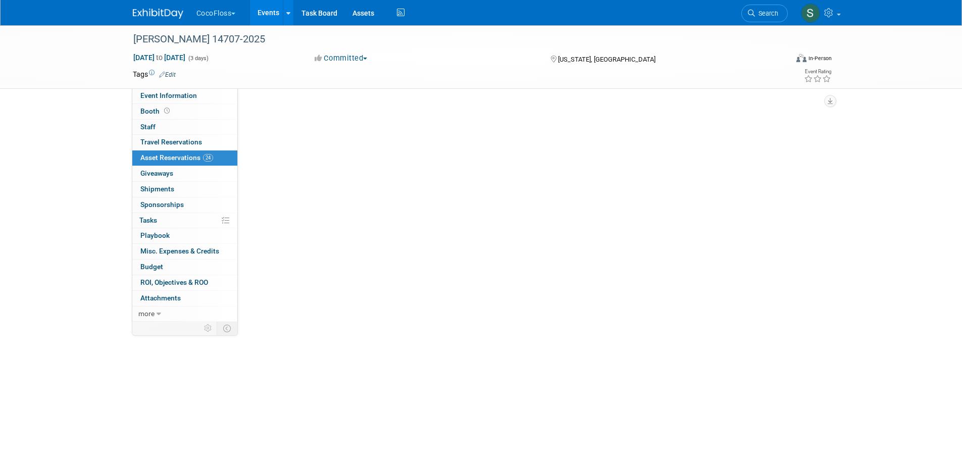
scroll to position [0, 0]
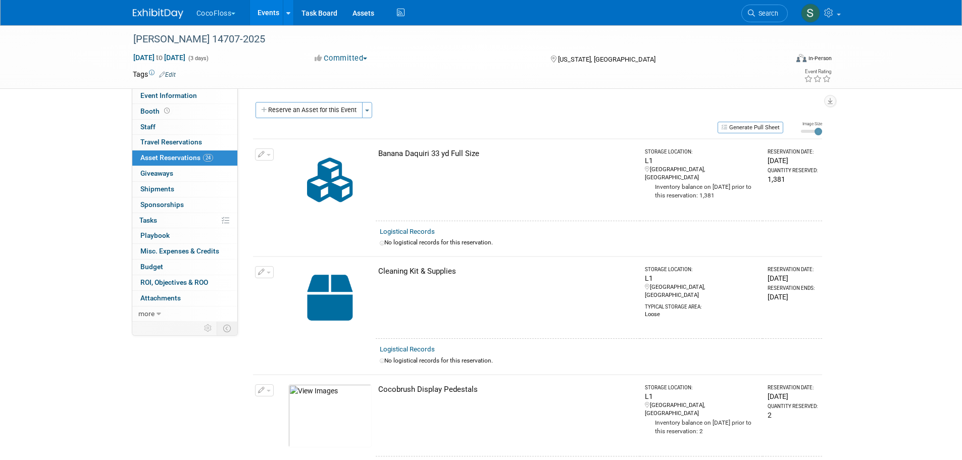
click at [741, 131] on button "Generate Pull Sheet" at bounding box center [750, 128] width 66 height 12
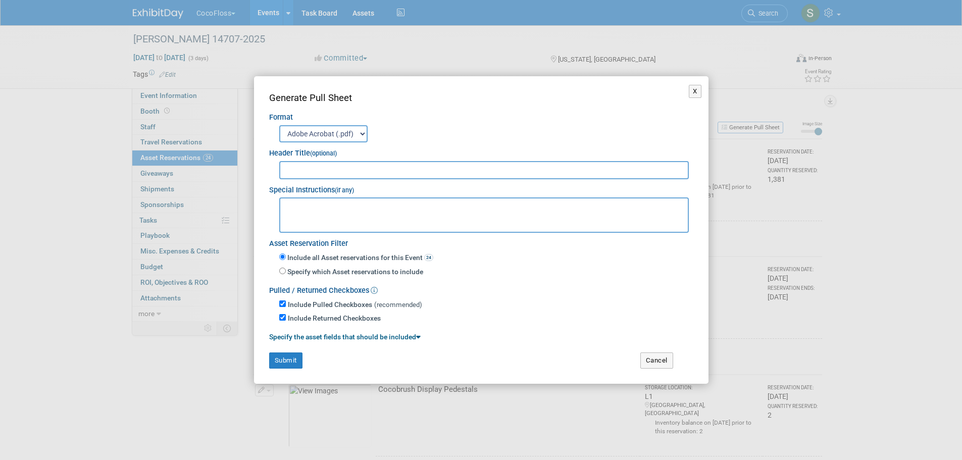
click at [336, 169] on input "text" at bounding box center [484, 170] width 410 height 18
type input "[PERSON_NAME] 14707"
click at [326, 213] on textarea at bounding box center [484, 214] width 410 height 35
paste textarea "SmileCon 2025 Cocofloss #[GEOGRAPHIC_DATA][STREET_ADDRESS][US_STATE]/O TForce F…"
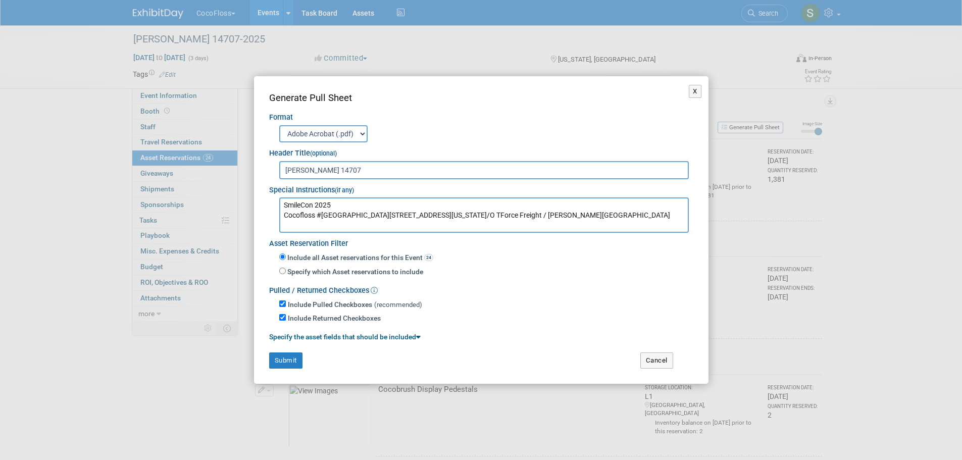
type textarea "SmileCon 2025 Cocofloss #[GEOGRAPHIC_DATA][STREET_ADDRESS][US_STATE]/O TForce F…"
click at [292, 365] on button "Submit" at bounding box center [285, 360] width 33 height 16
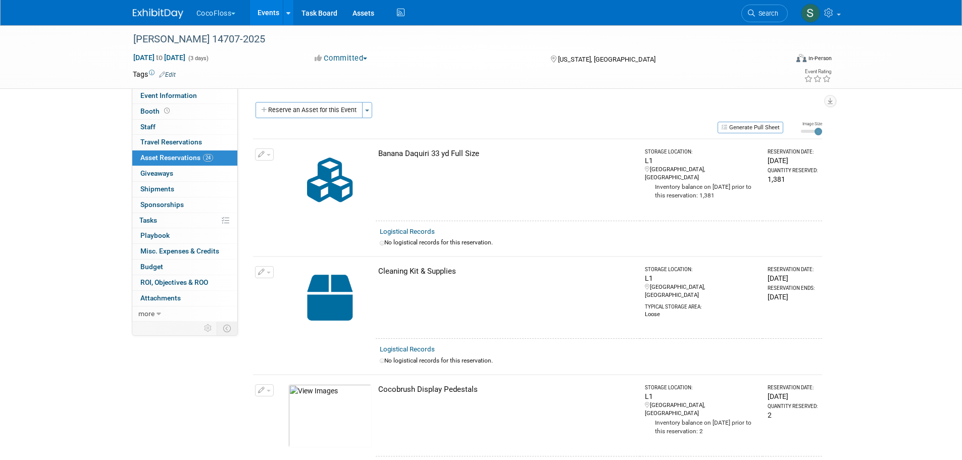
click at [56, 64] on div "[PERSON_NAME] 14707-2025 [DATE] to [DATE] (3 days) [DATE] to [DATE] Committed C…" at bounding box center [481, 57] width 962 height 64
